Goal: Register for event/course

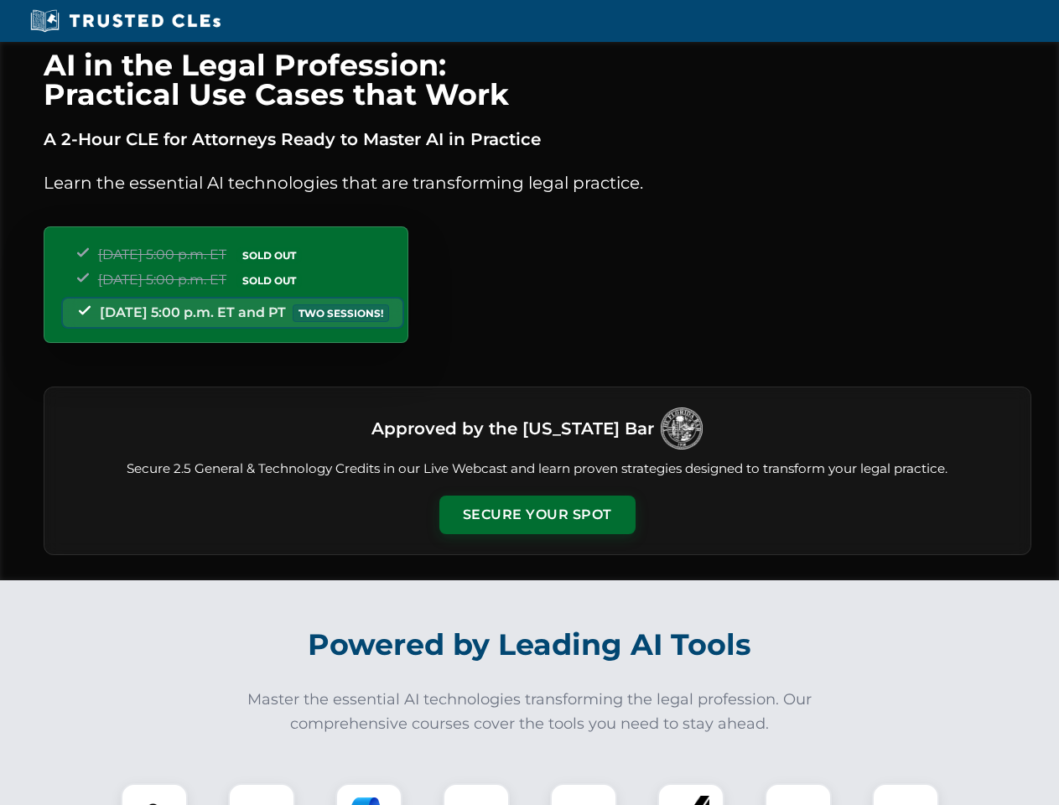
click at [537, 515] on button "Secure Your Spot" at bounding box center [537, 515] width 196 height 39
click at [154, 794] on img at bounding box center [154, 816] width 49 height 49
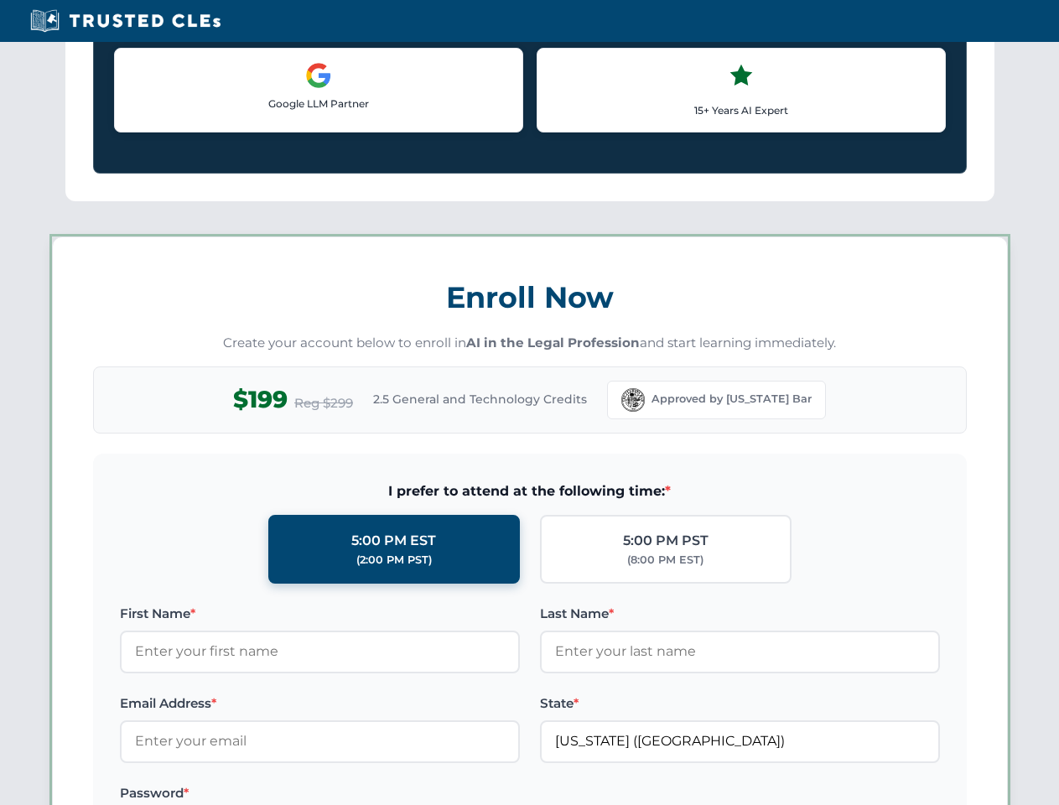
click at [369, 794] on label "Password *" at bounding box center [320, 793] width 400 height 20
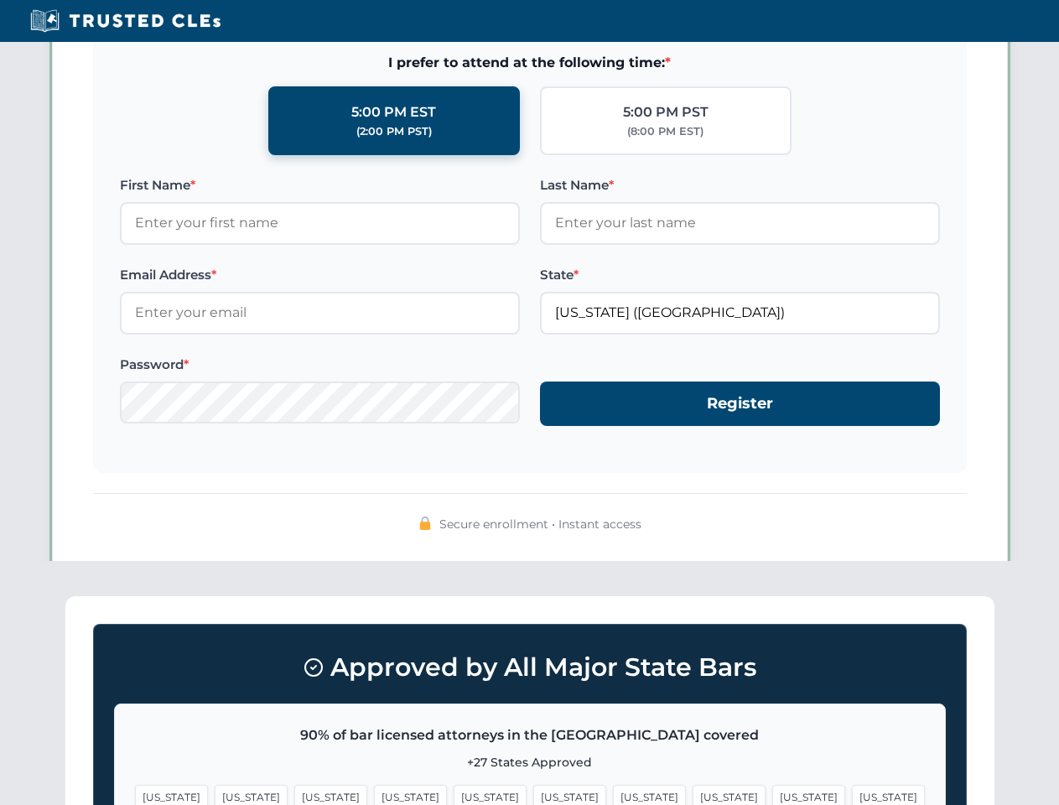
click at [772, 794] on span "[US_STATE]" at bounding box center [808, 797] width 73 height 24
